Goal: Transaction & Acquisition: Purchase product/service

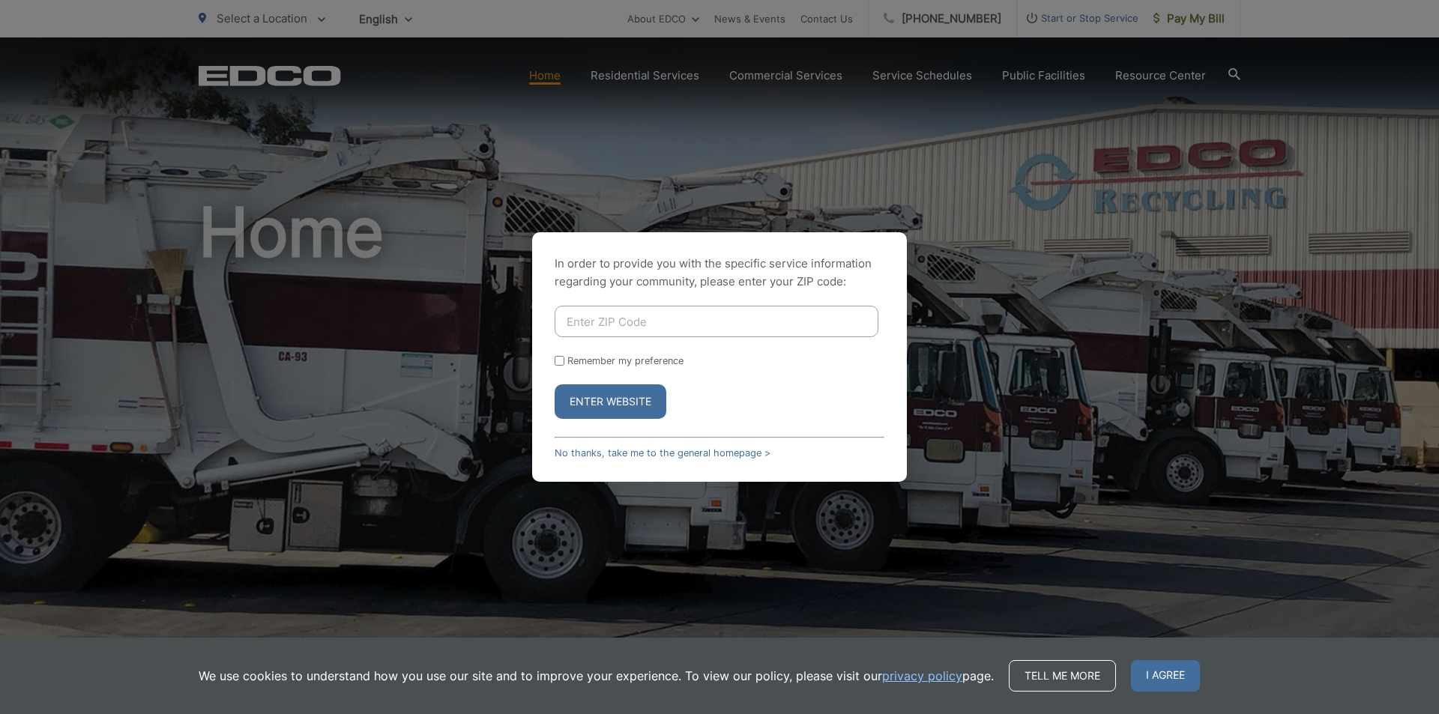
click at [646, 313] on input "Enter ZIP Code" at bounding box center [717, 321] width 324 height 31
type input "92028"
click at [620, 407] on button "Enter Website" at bounding box center [611, 401] width 112 height 34
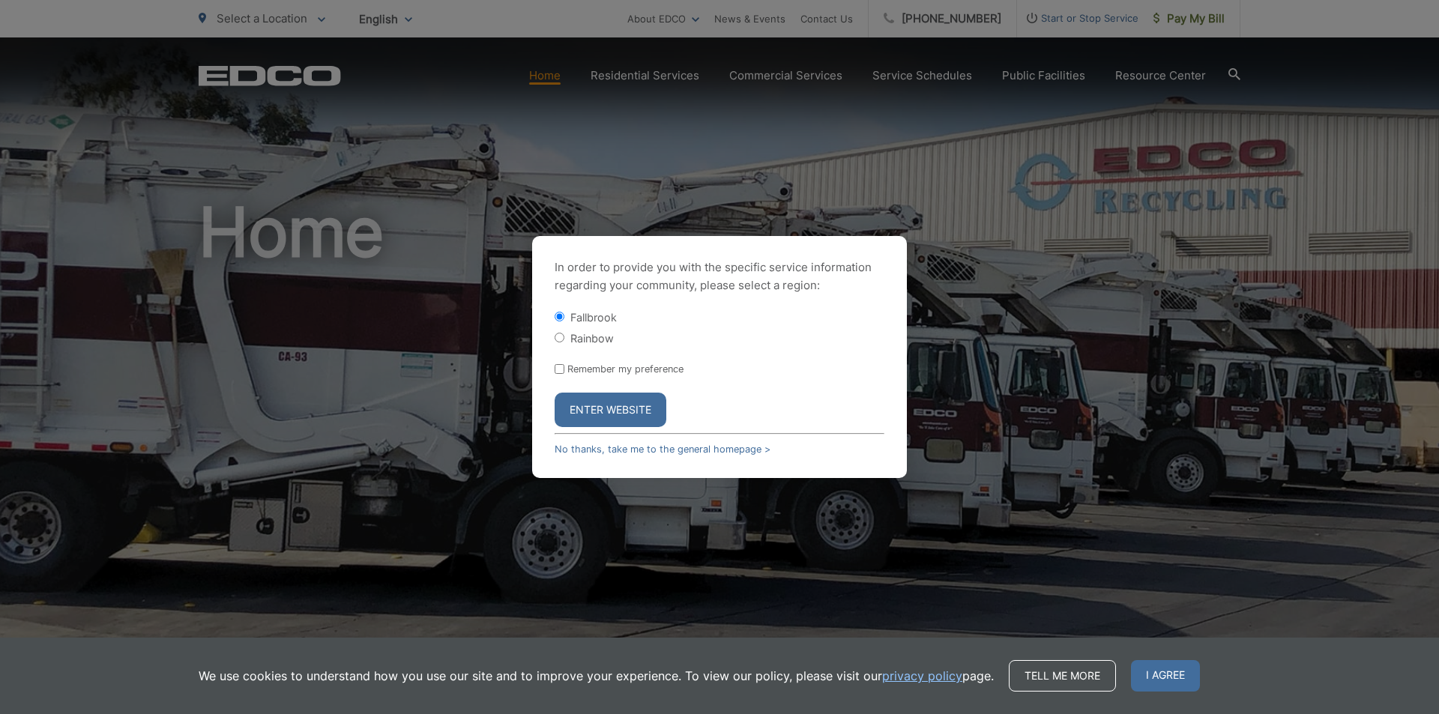
click at [616, 403] on button "Enter Website" at bounding box center [611, 410] width 112 height 34
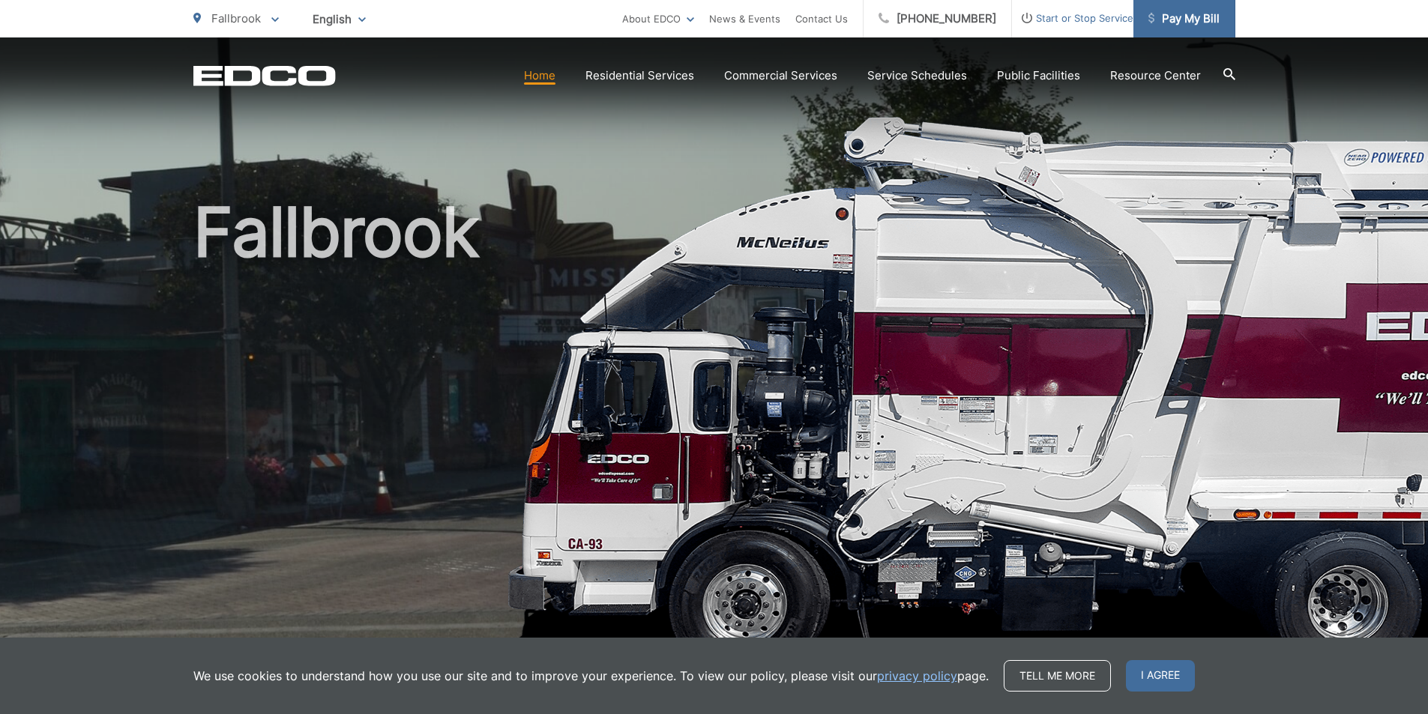
click at [1203, 14] on span "Pay My Bill" at bounding box center [1183, 19] width 71 height 18
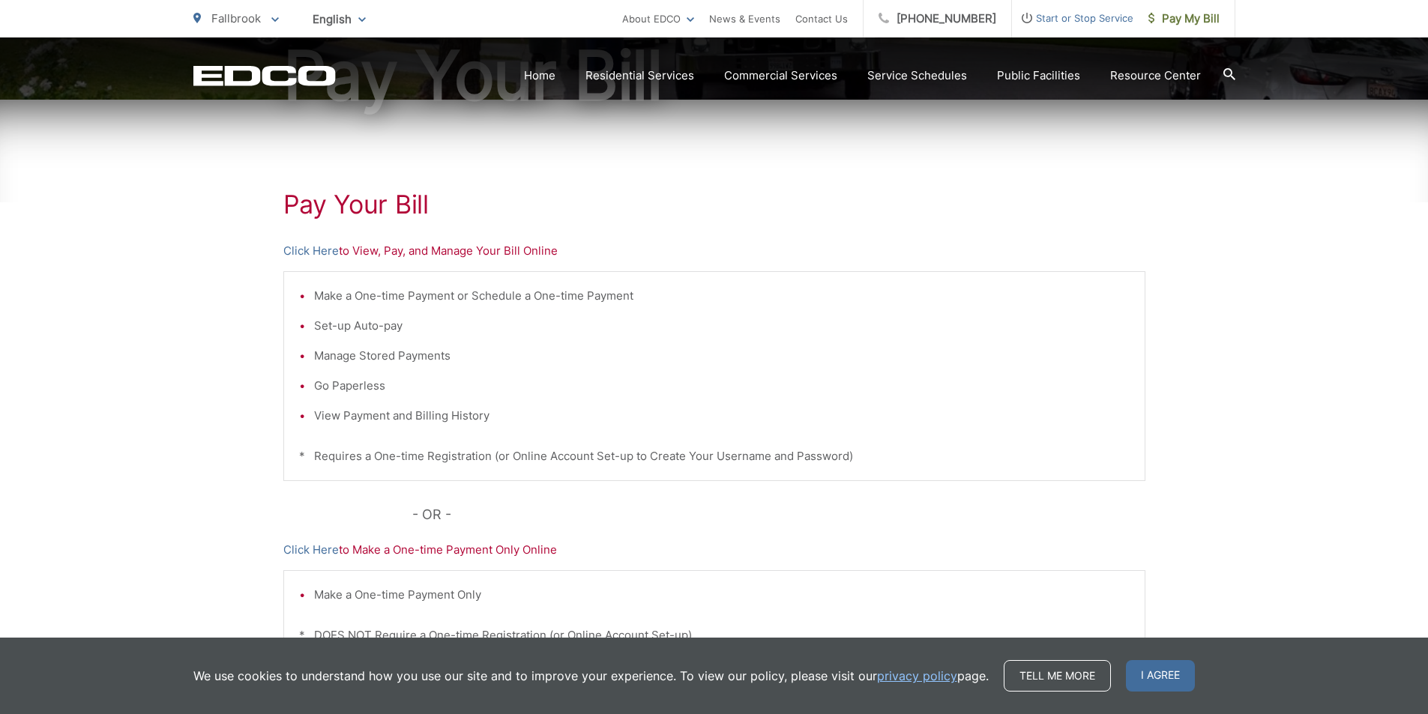
scroll to position [351, 0]
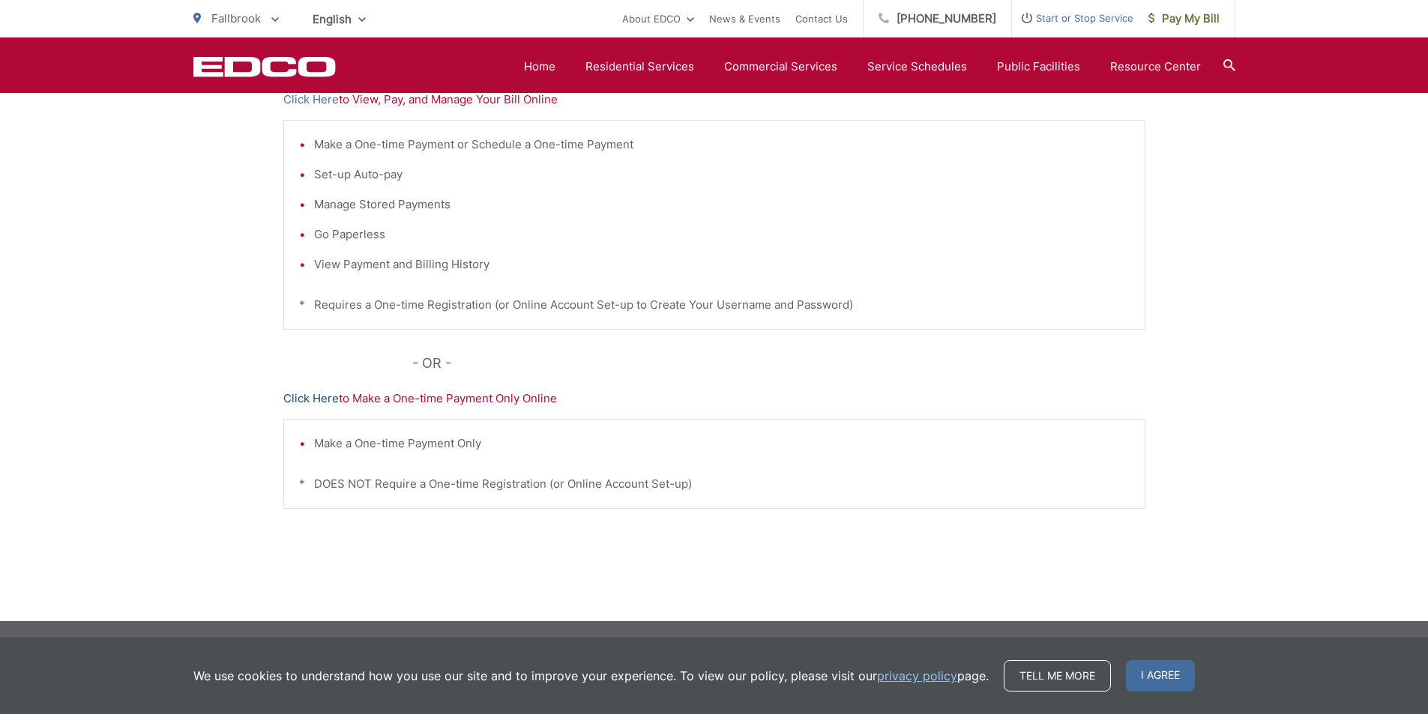
click at [320, 399] on link "Click Here" at bounding box center [310, 399] width 55 height 18
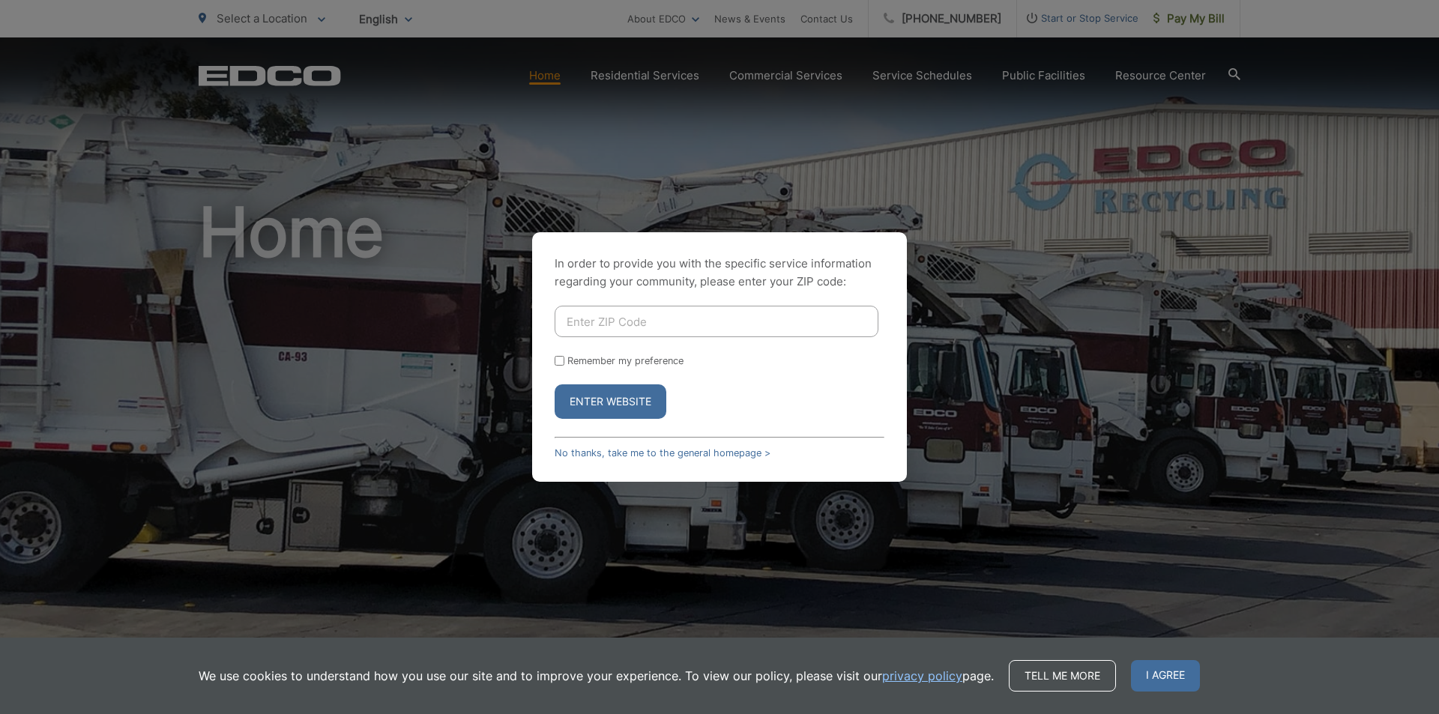
click at [596, 316] on input "Enter ZIP Code" at bounding box center [717, 321] width 324 height 31
type input "92028"
click at [650, 404] on button "Enter Website" at bounding box center [611, 401] width 112 height 34
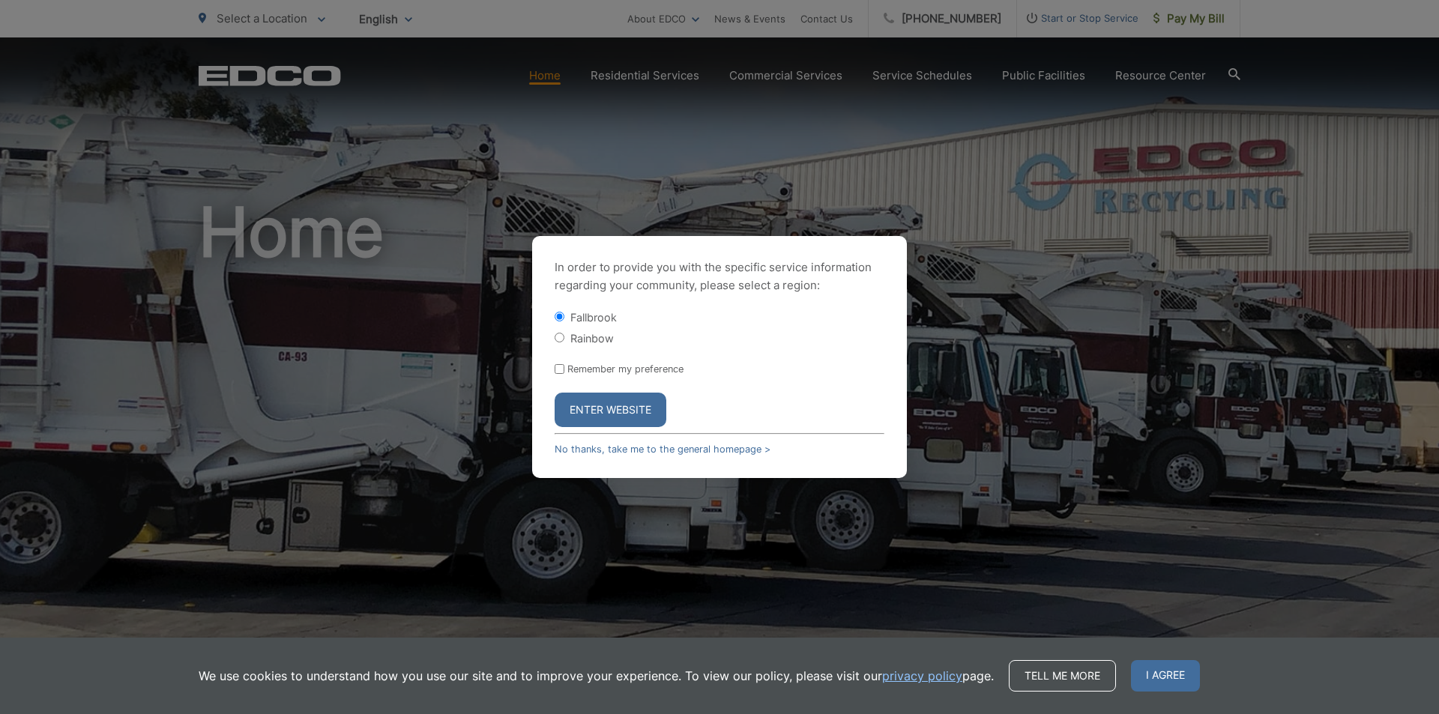
click at [607, 406] on button "Enter Website" at bounding box center [611, 410] width 112 height 34
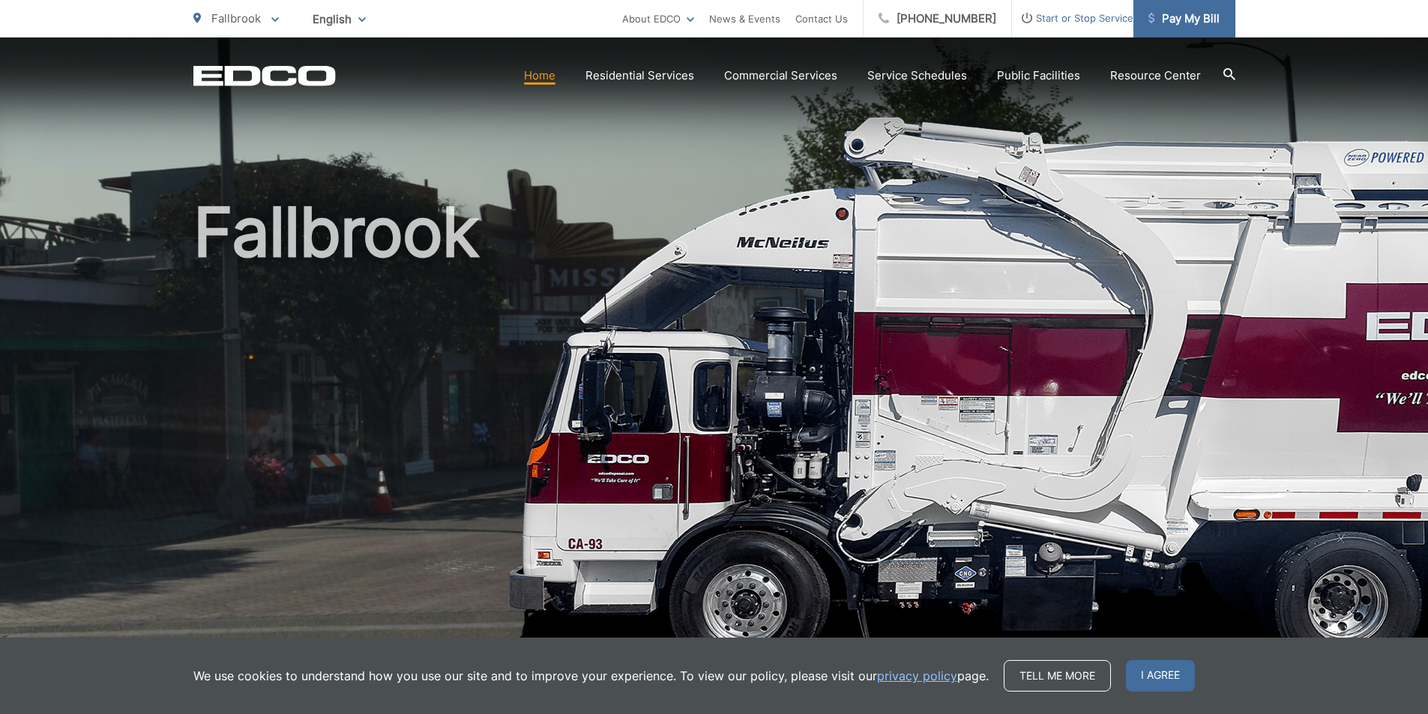
click at [1189, 17] on span "Pay My Bill" at bounding box center [1183, 19] width 71 height 18
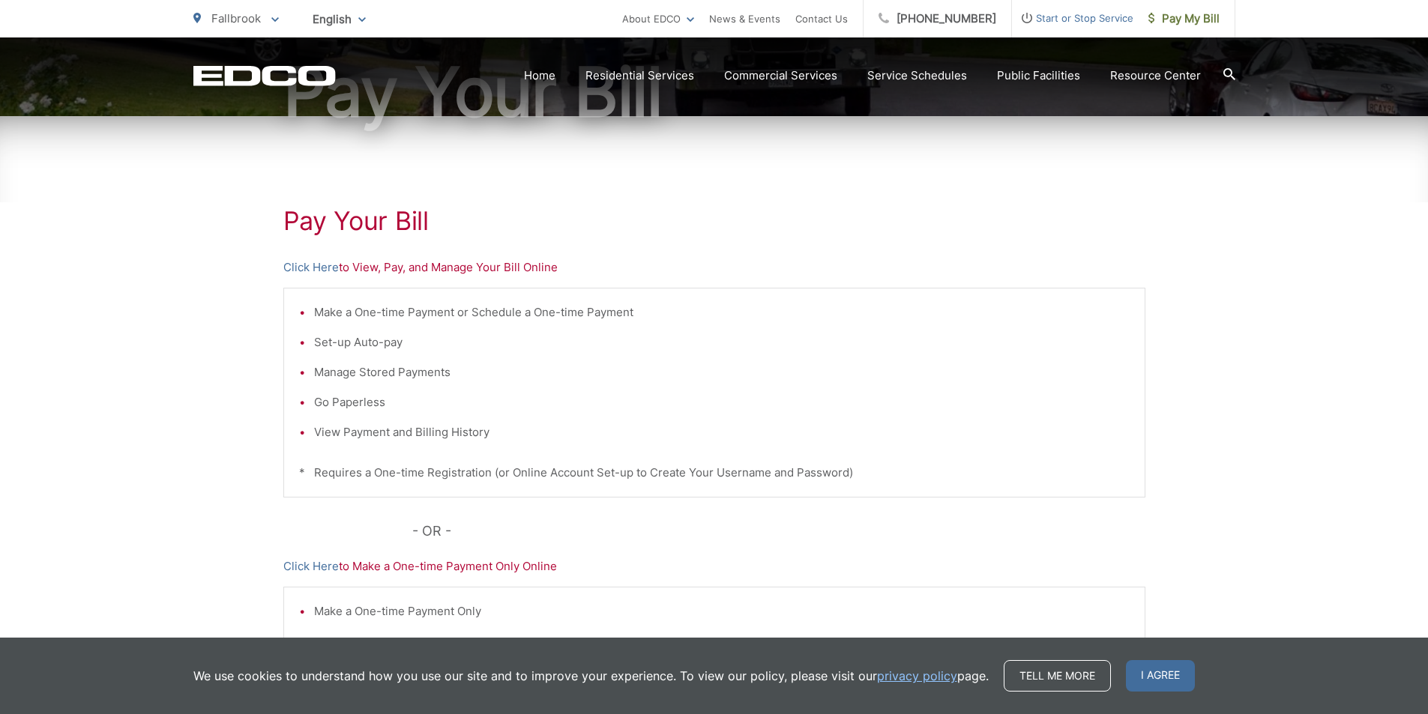
scroll to position [300, 0]
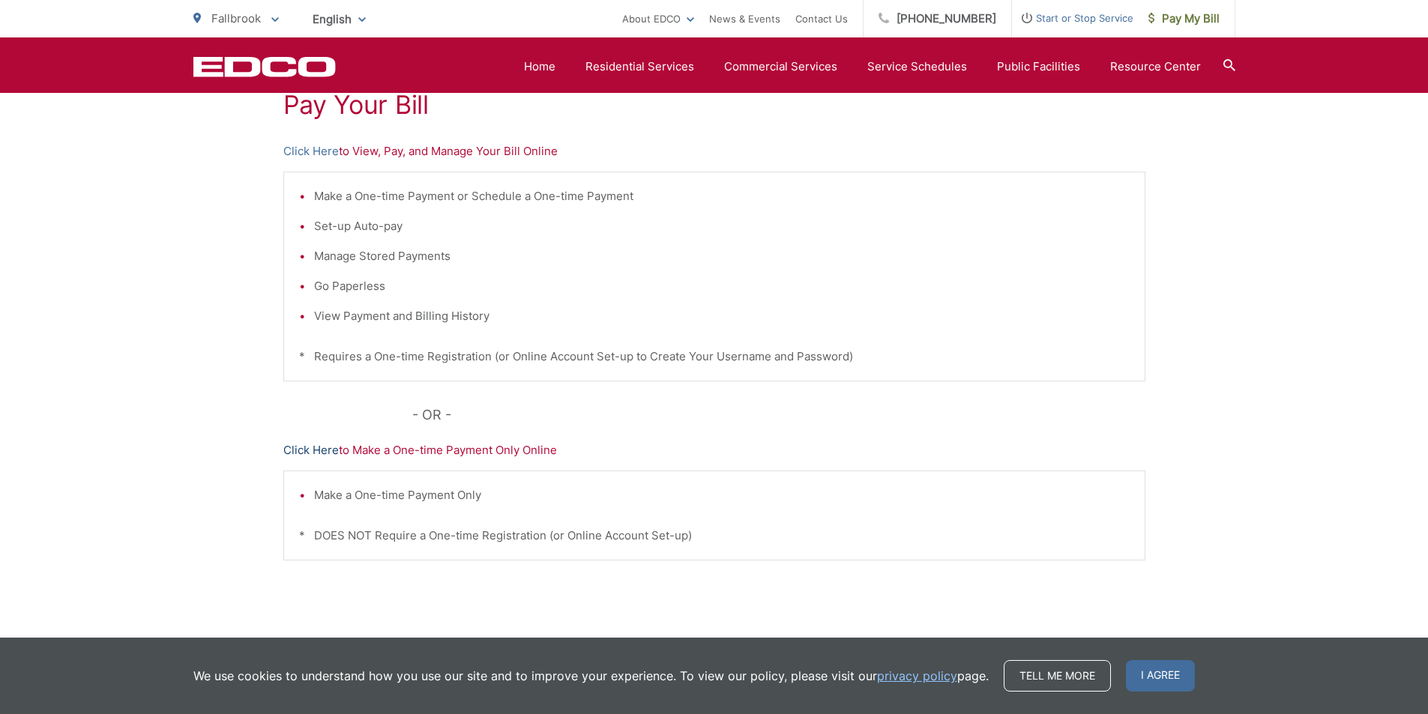
click at [309, 446] on link "Click Here" at bounding box center [310, 450] width 55 height 18
